Goal: Complete application form: Complete application form

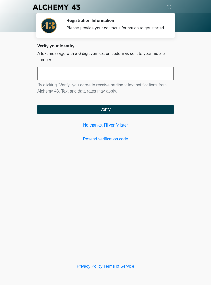
click at [157, 79] on input "text" at bounding box center [105, 73] width 137 height 13
type input "******"
click at [133, 115] on button "Verify" at bounding box center [105, 110] width 137 height 10
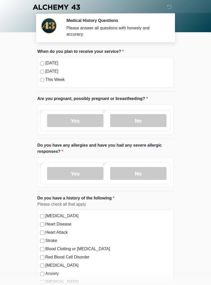
click at [145, 123] on label "No" at bounding box center [138, 120] width 56 height 13
click at [149, 175] on label "No" at bounding box center [138, 173] width 56 height 13
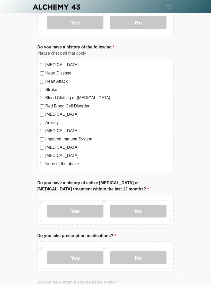
scroll to position [152, 0]
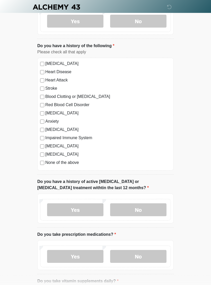
click at [151, 210] on label "No" at bounding box center [138, 210] width 56 height 13
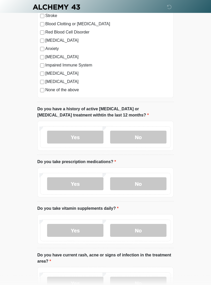
scroll to position [229, 0]
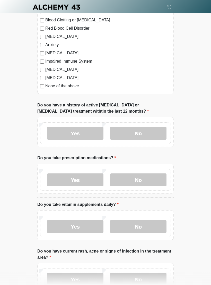
click at [93, 182] on label "Yes" at bounding box center [75, 180] width 56 height 13
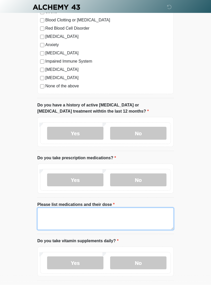
click at [108, 216] on textarea "Please list medications and their dose" at bounding box center [105, 219] width 137 height 22
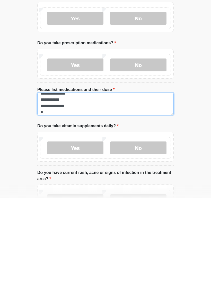
scroll to position [4, 0]
click at [56, 180] on textarea "**********" at bounding box center [105, 191] width 137 height 22
click at [107, 180] on textarea "**********" at bounding box center [105, 191] width 137 height 22
click at [46, 180] on textarea "**********" at bounding box center [105, 191] width 137 height 22
type textarea "**********"
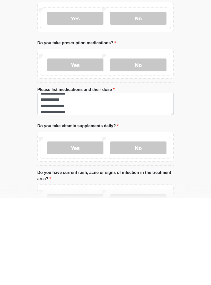
click at [155, 229] on label "No" at bounding box center [138, 235] width 56 height 13
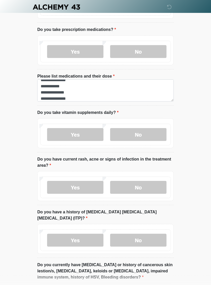
scroll to position [390, 0]
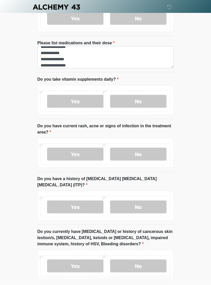
click at [153, 156] on label "No" at bounding box center [138, 154] width 56 height 13
click at [150, 201] on label "No" at bounding box center [138, 207] width 56 height 13
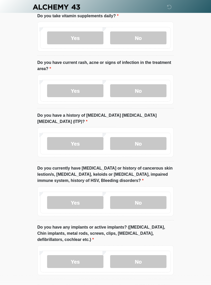
click at [159, 197] on label "No" at bounding box center [138, 203] width 56 height 13
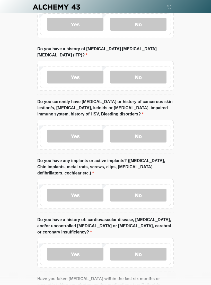
scroll to position [521, 0]
click at [154, 189] on label "No" at bounding box center [138, 195] width 56 height 13
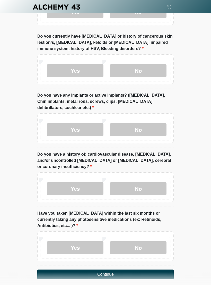
click at [156, 183] on label "No" at bounding box center [138, 189] width 56 height 13
click at [149, 241] on label "No" at bounding box center [138, 247] width 56 height 13
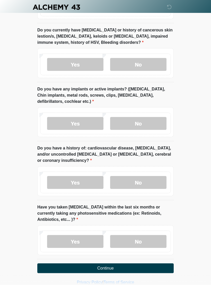
click at [122, 264] on button "Continue" at bounding box center [105, 269] width 137 height 10
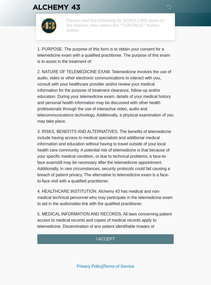
scroll to position [0, 0]
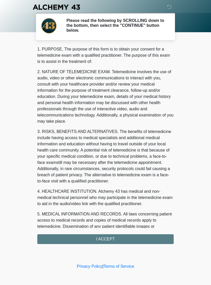
click at [134, 237] on div "1. PURPOSE. The purpose of this form is to obtain your consent for a telemedici…" at bounding box center [105, 145] width 137 height 198
click at [109, 238] on div "1. PURPOSE. The purpose of this form is to obtain your consent for a telemedici…" at bounding box center [105, 145] width 137 height 198
click at [124, 235] on div "1. PURPOSE. The purpose of this form is to obtain your consent for a telemedici…" at bounding box center [105, 145] width 137 height 198
click at [122, 237] on div "1. PURPOSE. The purpose of this form is to obtain your consent for a telemedici…" at bounding box center [105, 145] width 137 height 198
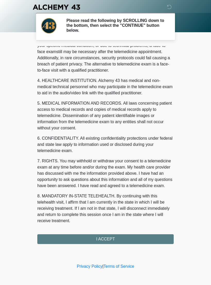
click at [110, 240] on button "I ACCEPT" at bounding box center [105, 239] width 137 height 10
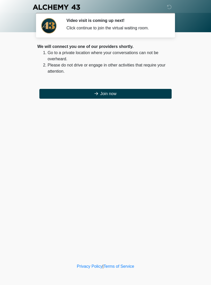
click at [148, 97] on button "Join now" at bounding box center [105, 94] width 133 height 10
